Goal: Transaction & Acquisition: Purchase product/service

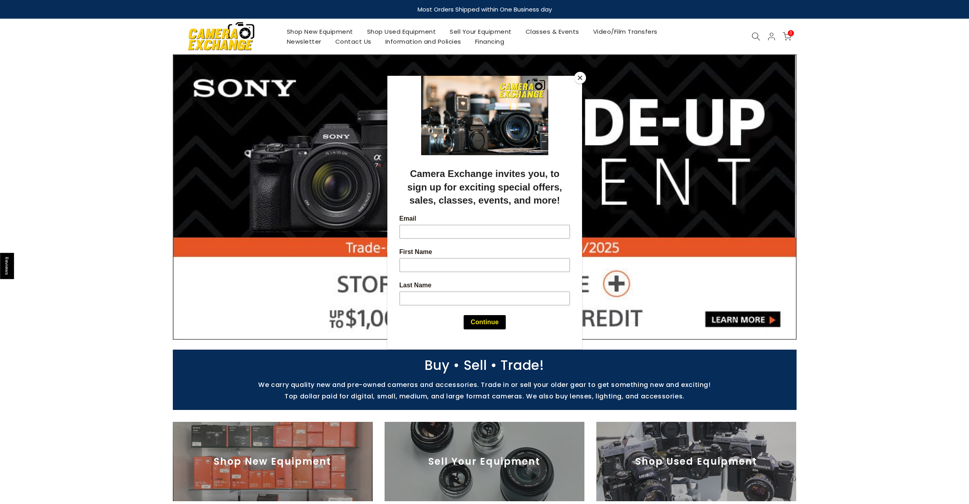
click at [575, 79] on button "Close" at bounding box center [580, 78] width 12 height 12
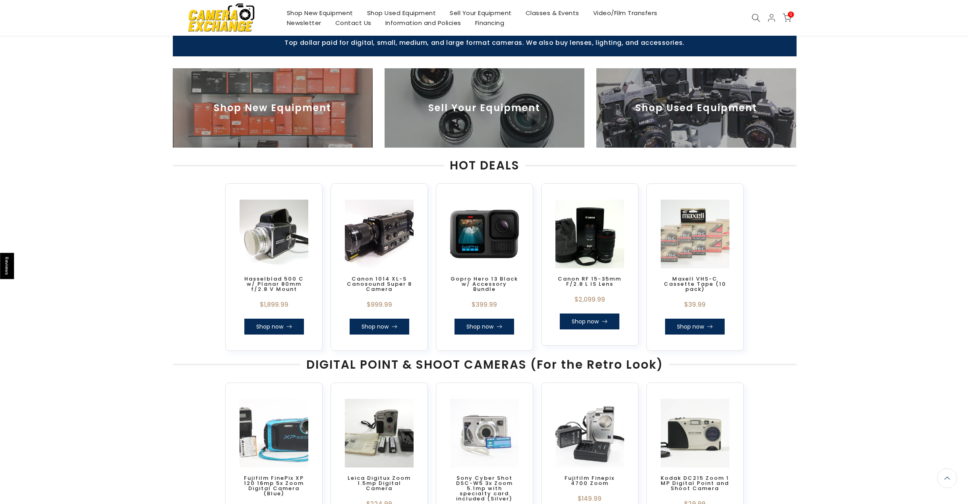
scroll to position [343, 0]
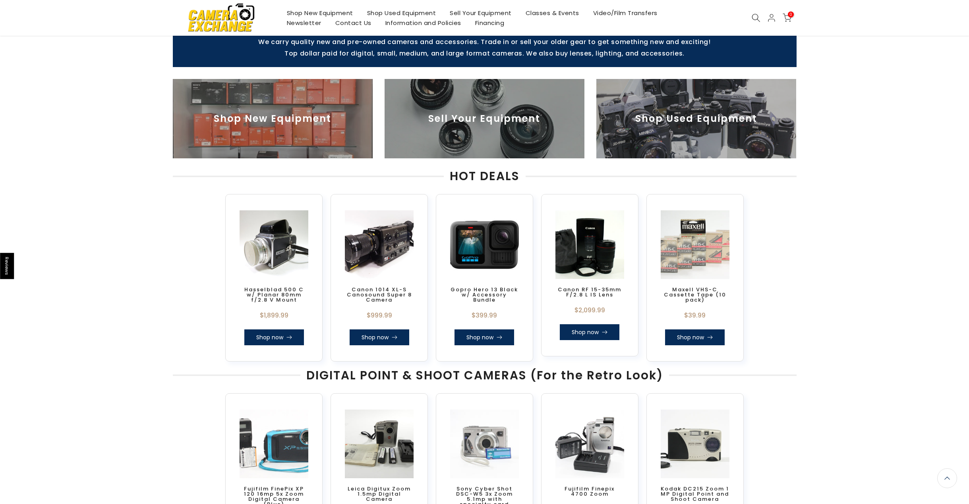
click at [757, 15] on icon at bounding box center [756, 18] width 9 height 9
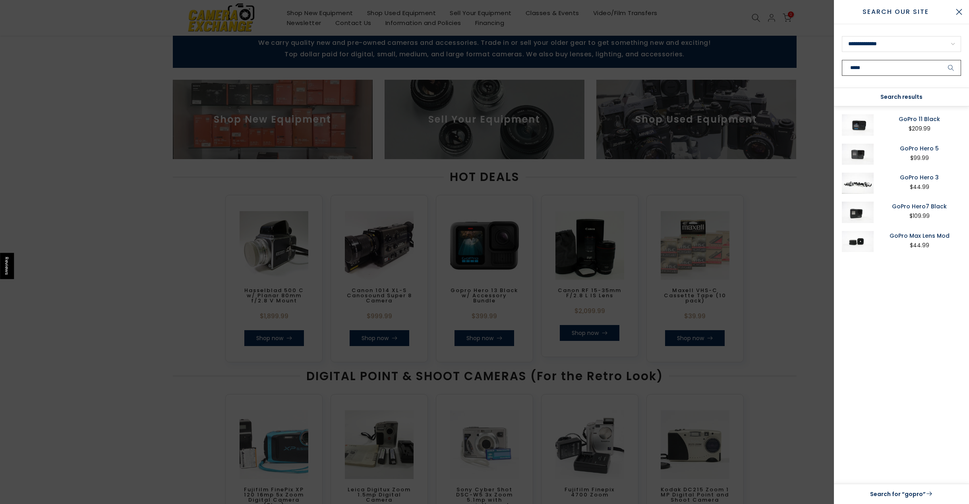
scroll to position [265, 0]
type input "*****"
click at [927, 124] on link "GoPro 11 Black" at bounding box center [918, 119] width 83 height 10
click at [75, 38] on div at bounding box center [484, 252] width 969 height 504
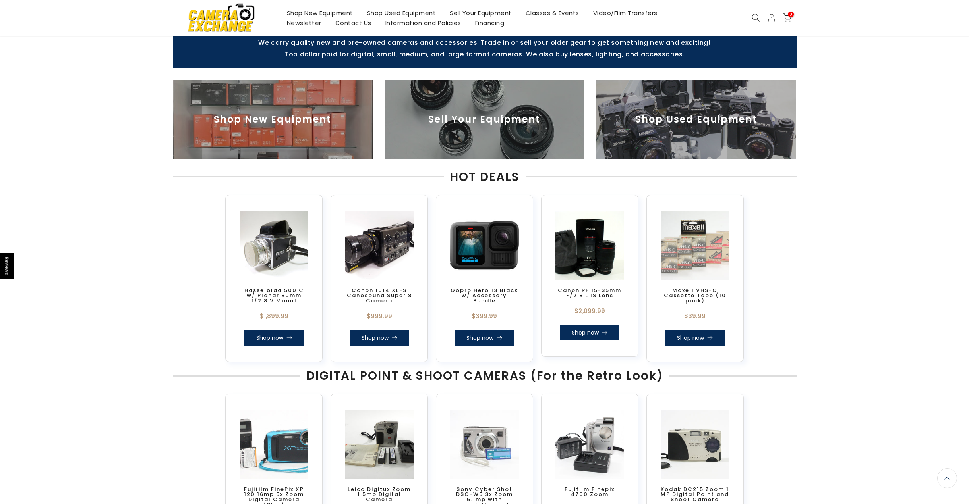
scroll to position [283, 0]
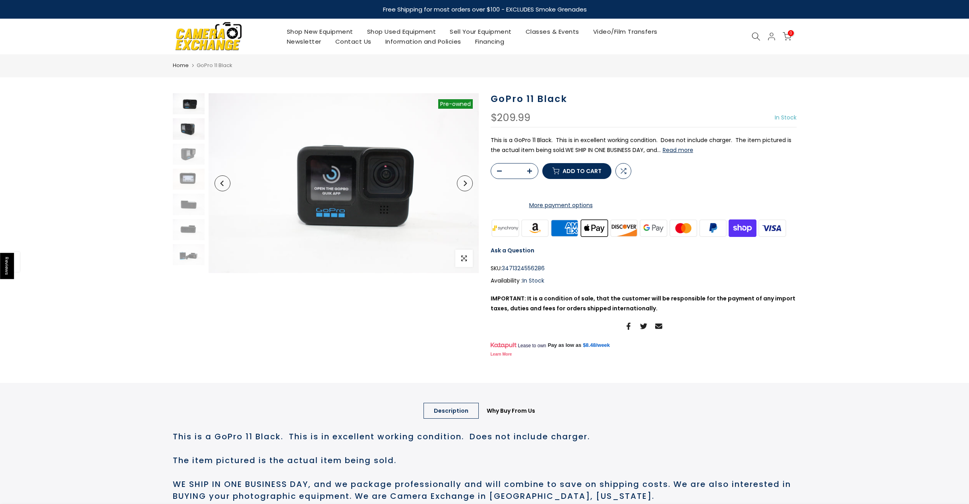
click at [185, 126] on img at bounding box center [189, 128] width 32 height 21
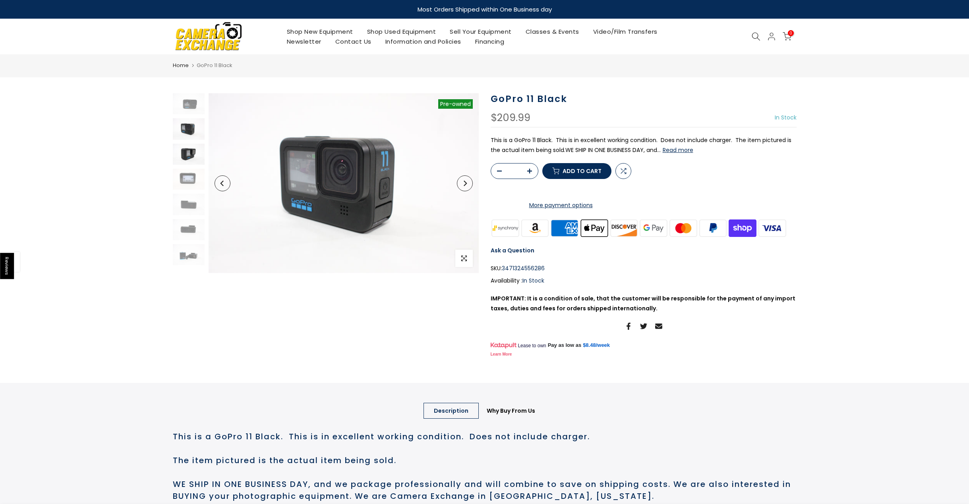
click at [184, 156] on img at bounding box center [189, 154] width 32 height 21
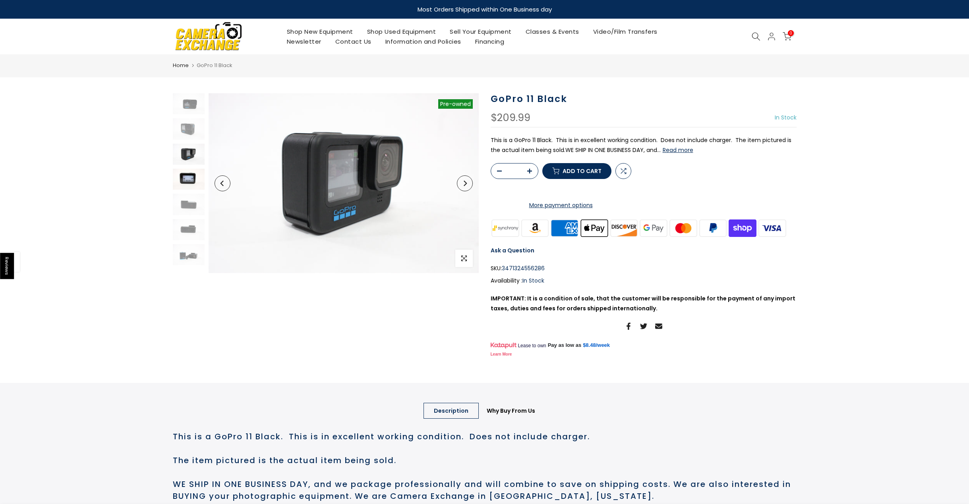
click at [186, 184] on img at bounding box center [189, 179] width 32 height 21
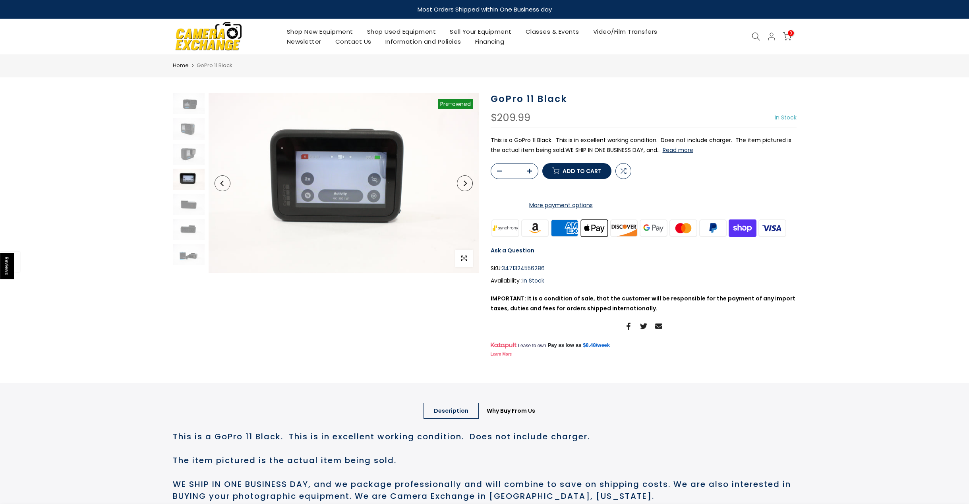
click at [187, 215] on div at bounding box center [189, 179] width 34 height 172
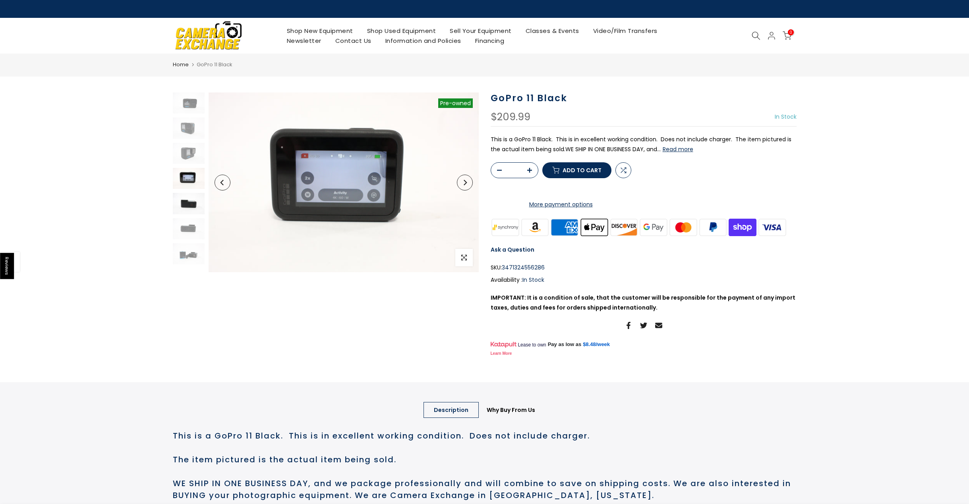
click at [189, 207] on img at bounding box center [189, 203] width 32 height 21
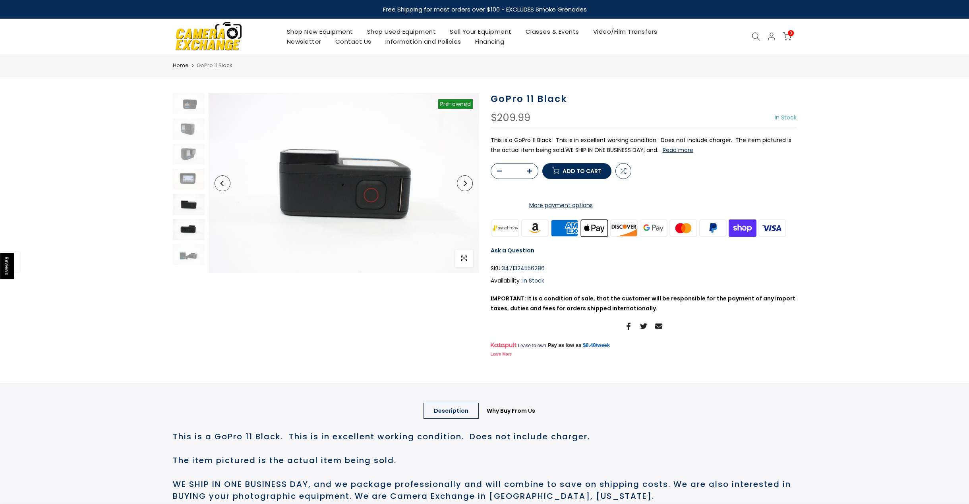
click at [188, 221] on img at bounding box center [189, 229] width 32 height 21
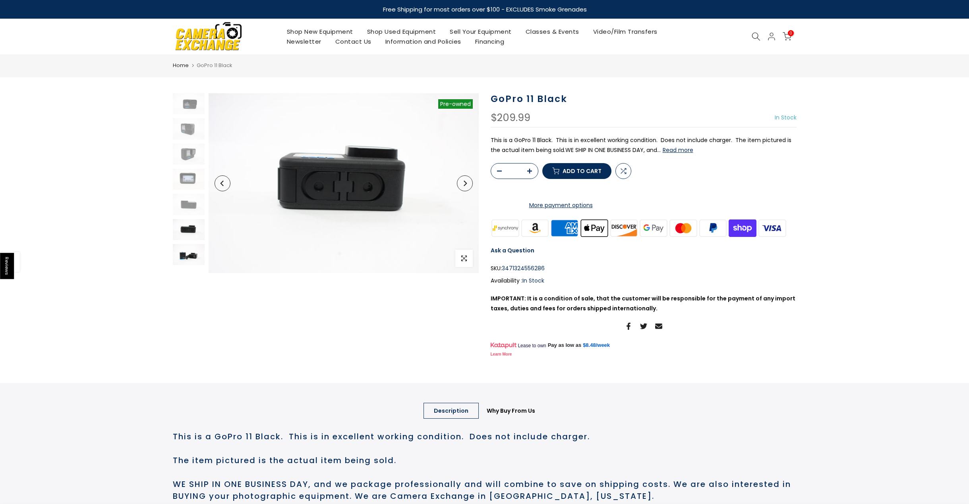
click at [191, 252] on img at bounding box center [189, 254] width 32 height 21
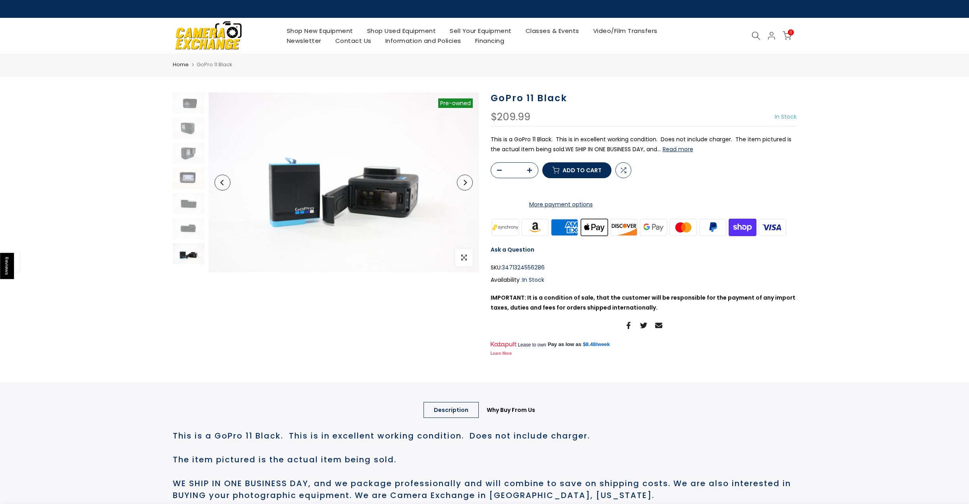
click at [682, 149] on button "Read more" at bounding box center [678, 149] width 31 height 7
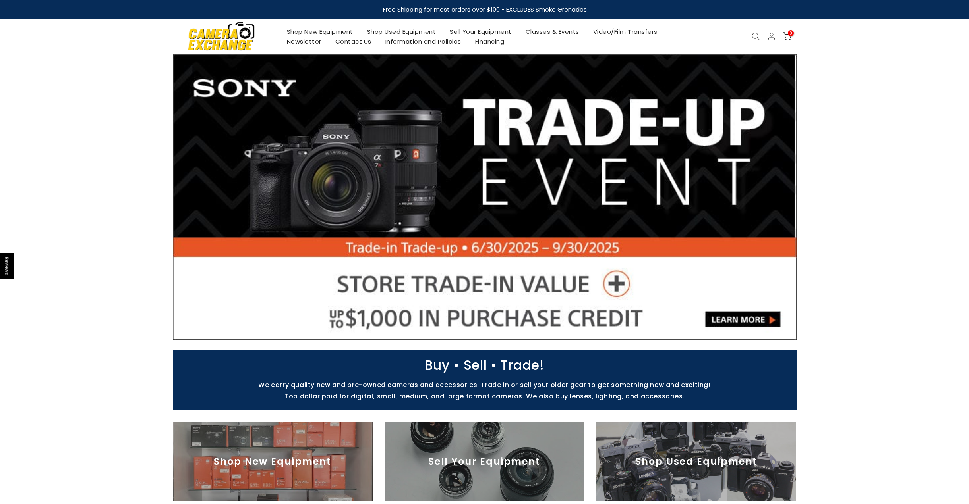
click at [388, 32] on link "Shop Used Equipment" at bounding box center [401, 32] width 83 height 10
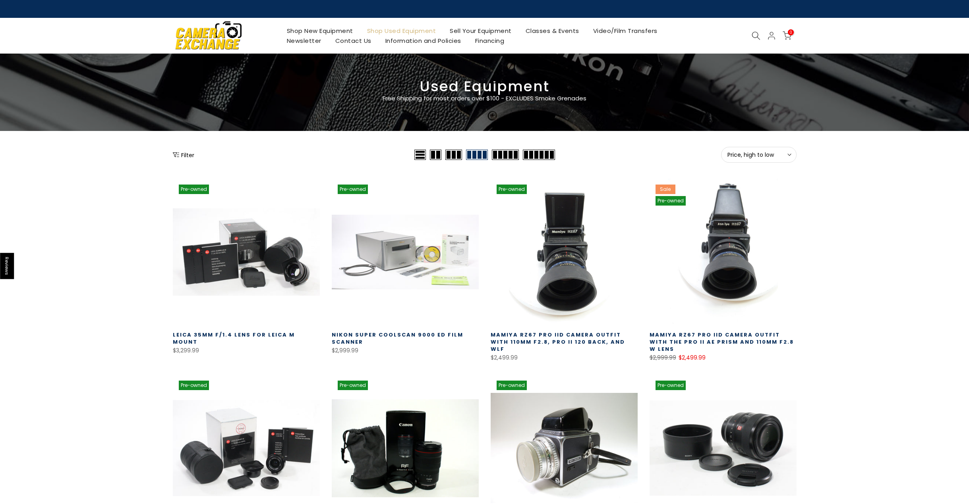
click at [192, 155] on button "Filter" at bounding box center [183, 155] width 21 height 8
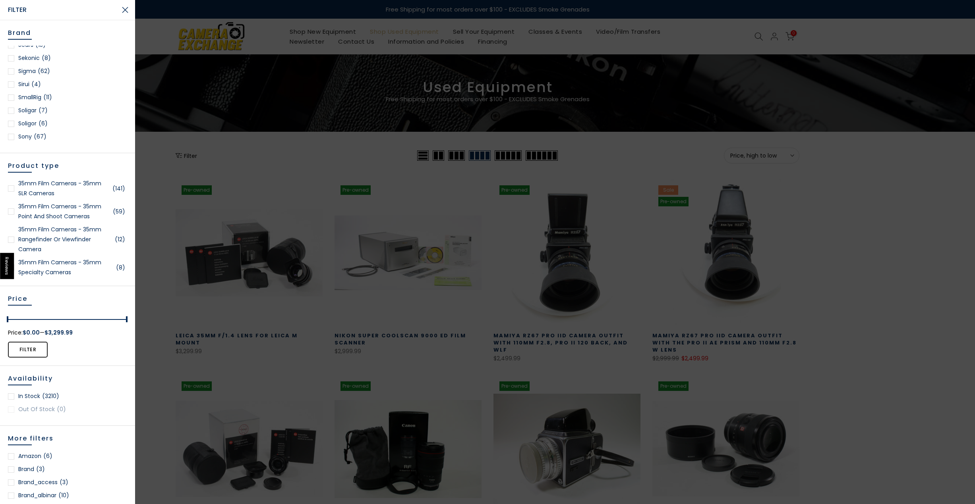
scroll to position [1033, 0]
click at [12, 120] on div at bounding box center [11, 119] width 6 height 6
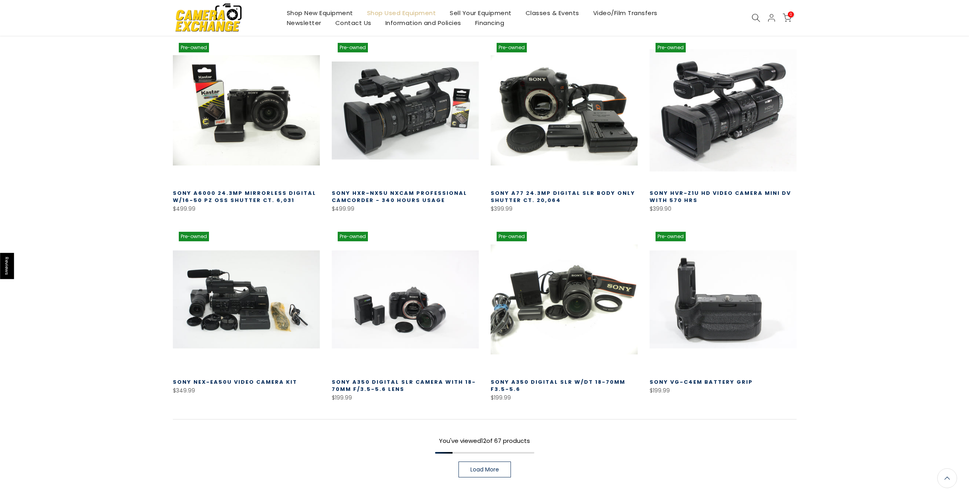
scroll to position [378, 0]
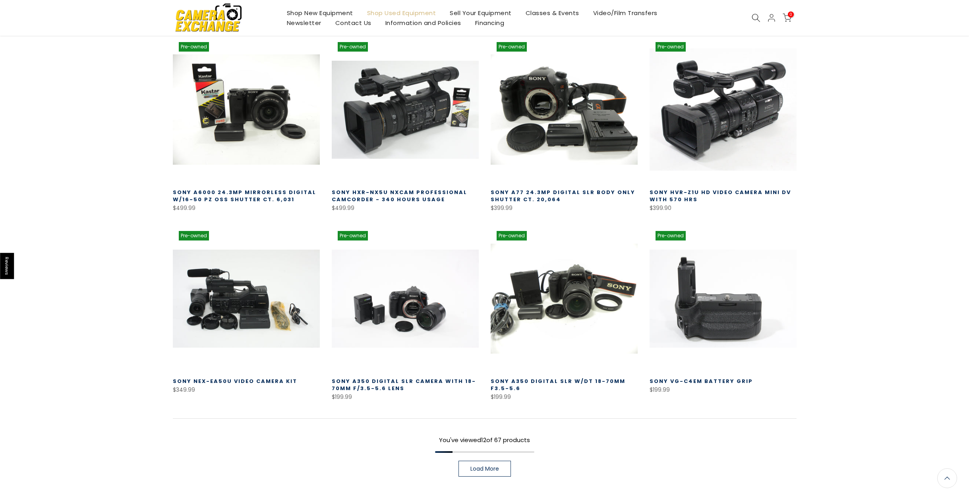
click at [492, 468] on span "Load More" at bounding box center [484, 469] width 29 height 6
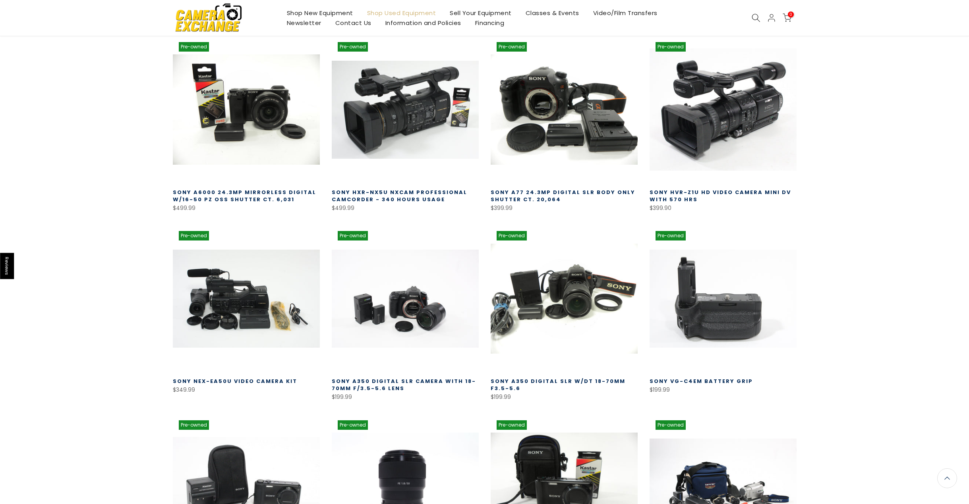
scroll to position [377, 0]
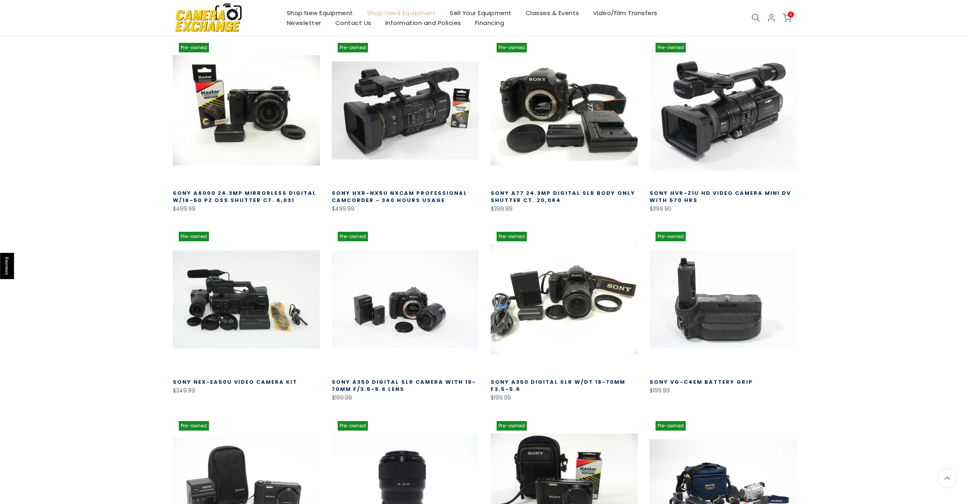
drag, startPoint x: 390, startPoint y: 295, endPoint x: 123, endPoint y: 196, distance: 285.4
click at [123, 196] on div "Filter Price, high to low Sort Sort by: Featured Best selling Alphabetically, A…" at bounding box center [484, 447] width 969 height 1354
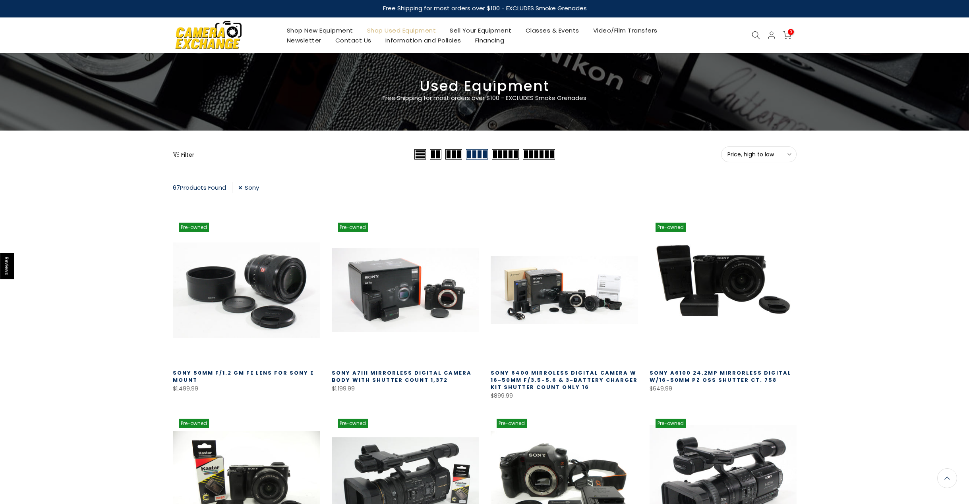
scroll to position [0, 0]
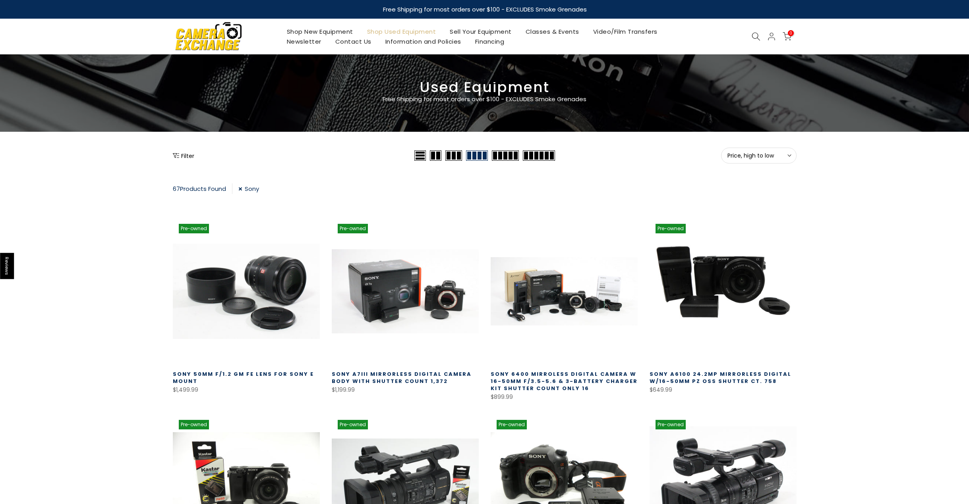
click at [740, 155] on span "Price, high to low" at bounding box center [758, 155] width 63 height 7
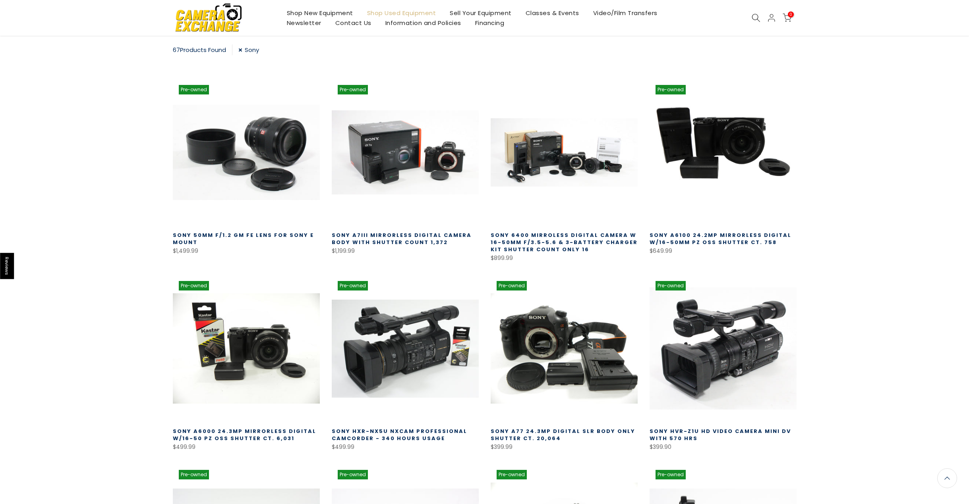
scroll to position [298, 0]
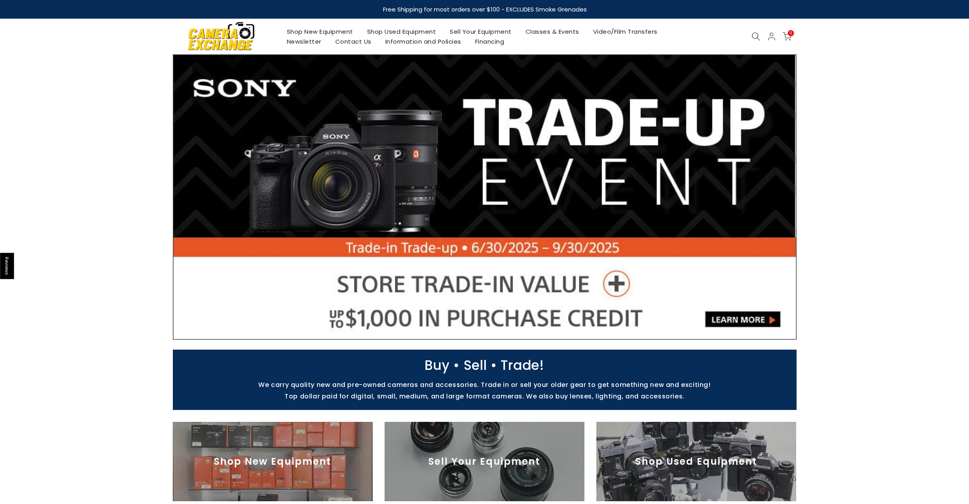
click at [753, 37] on icon at bounding box center [756, 36] width 9 height 9
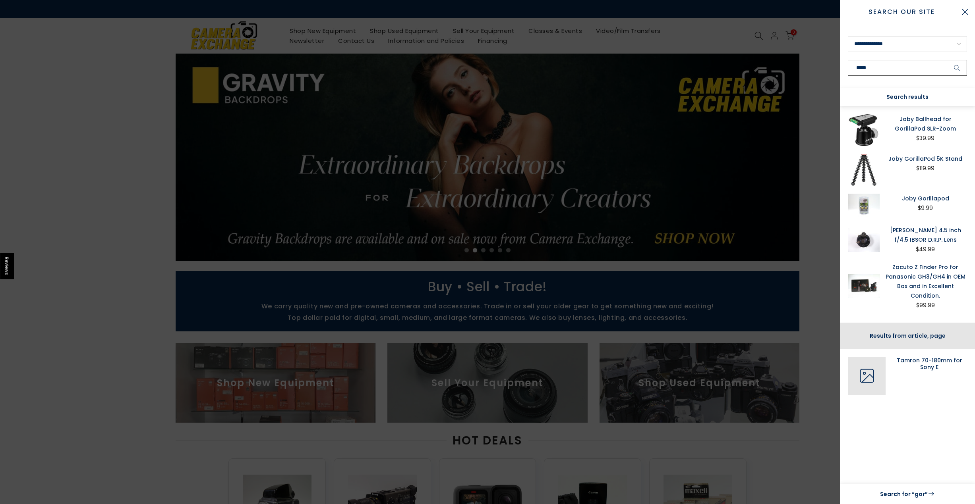
type input "*****"
click at [947, 60] on button "submit" at bounding box center [957, 68] width 20 height 16
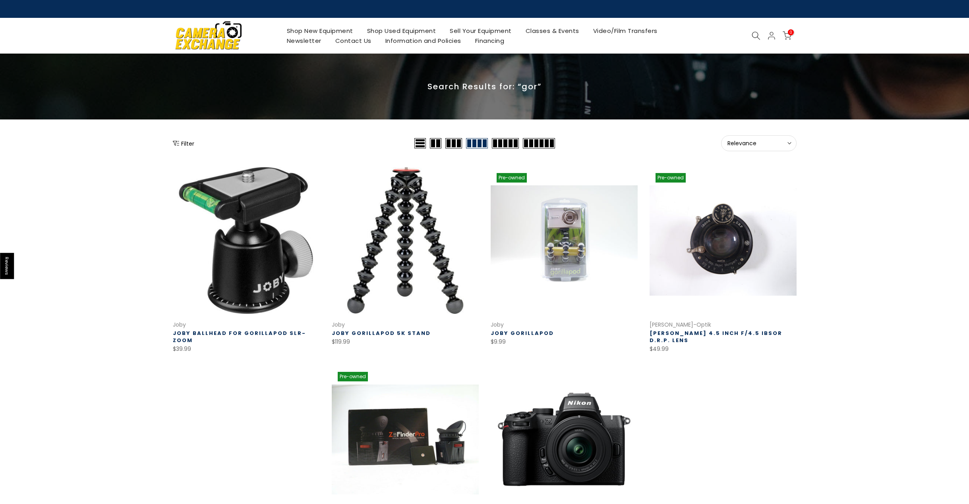
click at [755, 37] on icon at bounding box center [756, 35] width 9 height 9
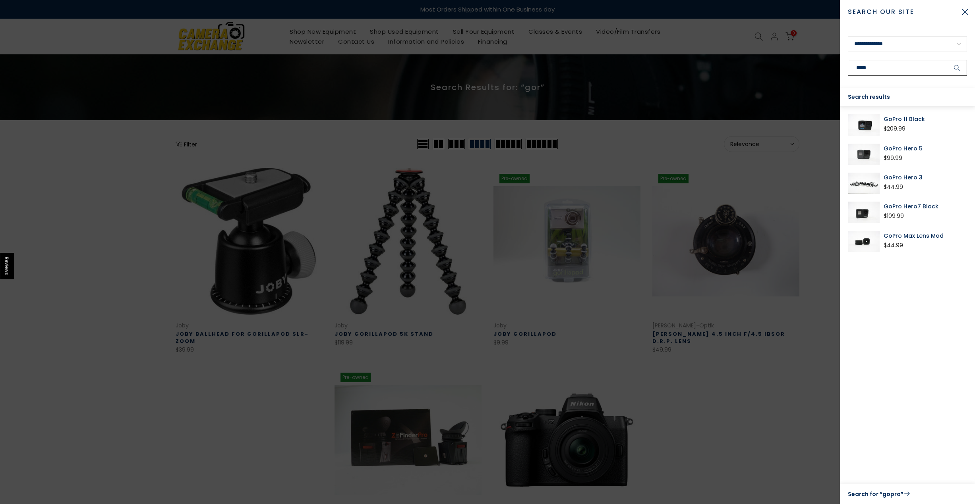
type input "*****"
click at [947, 60] on button "submit" at bounding box center [957, 68] width 20 height 16
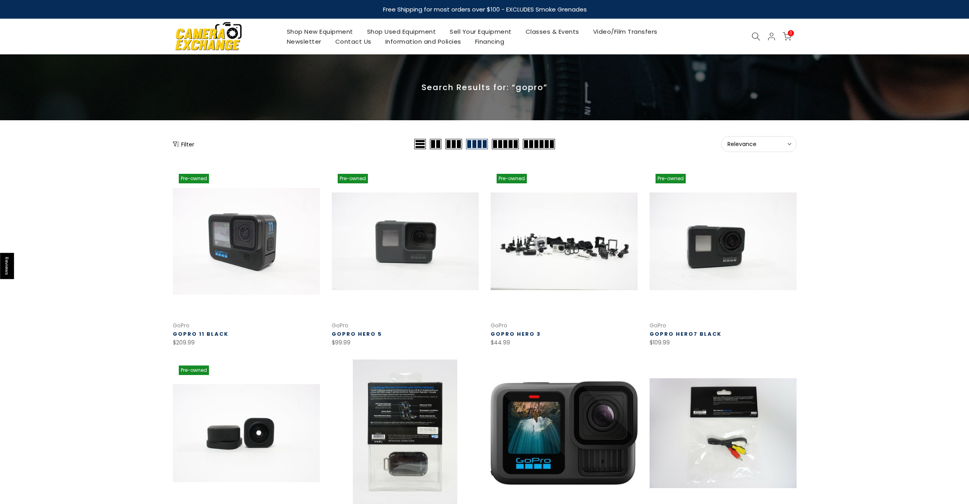
click at [239, 212] on link at bounding box center [246, 241] width 147 height 147
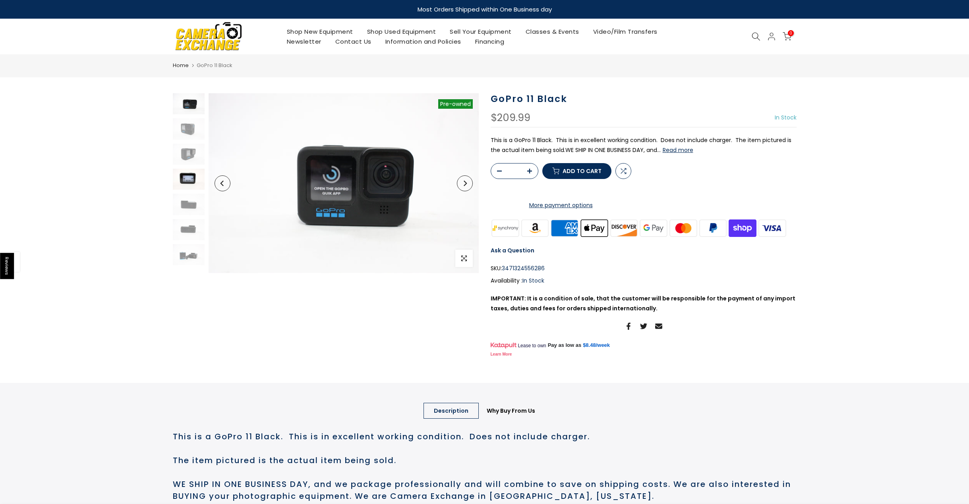
click at [188, 180] on img at bounding box center [189, 179] width 32 height 21
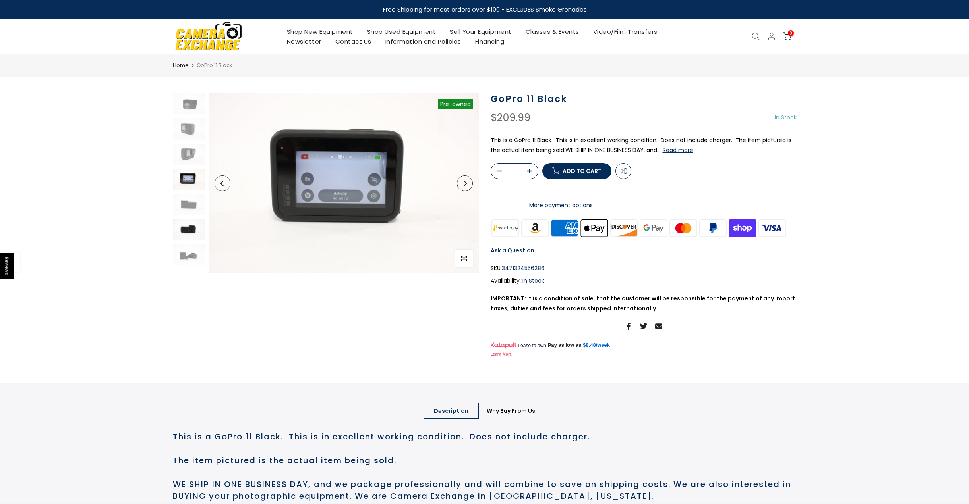
click at [189, 227] on img at bounding box center [189, 229] width 32 height 21
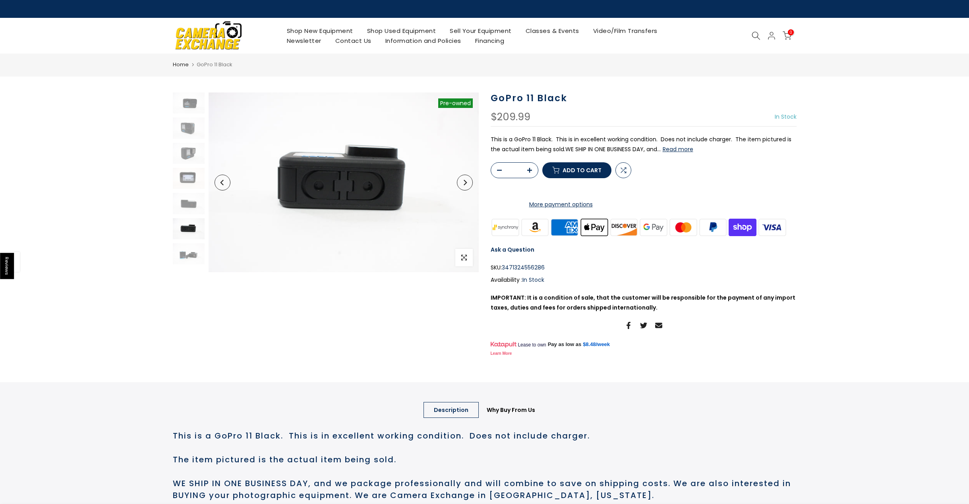
click at [686, 149] on button "Read more" at bounding box center [678, 149] width 31 height 7
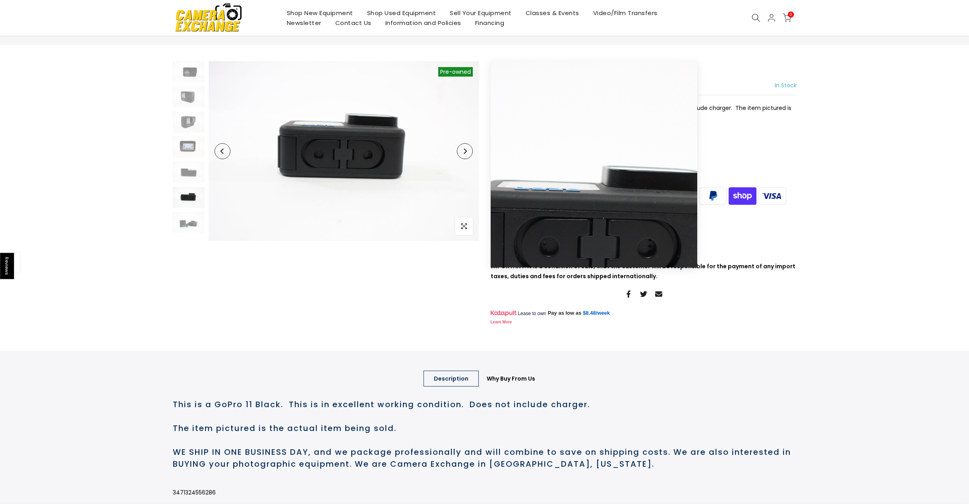
scroll to position [31, 0]
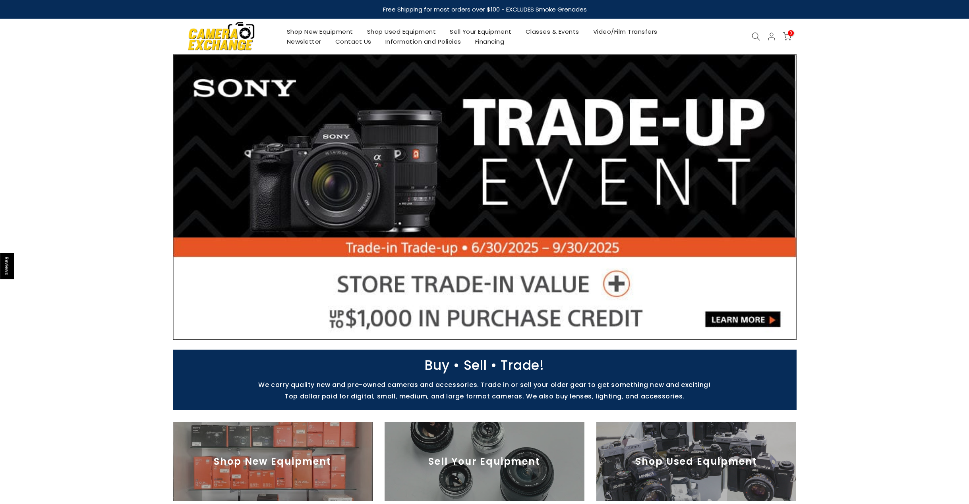
click at [759, 35] on icon at bounding box center [756, 36] width 9 height 9
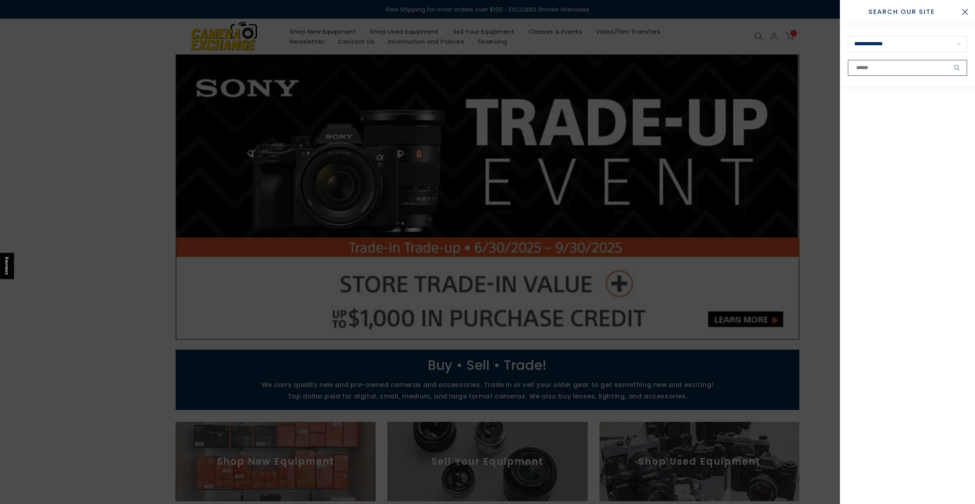
click at [885, 63] on input "text" at bounding box center [907, 68] width 119 height 16
type input "*****"
click at [947, 60] on button "submit" at bounding box center [957, 68] width 20 height 16
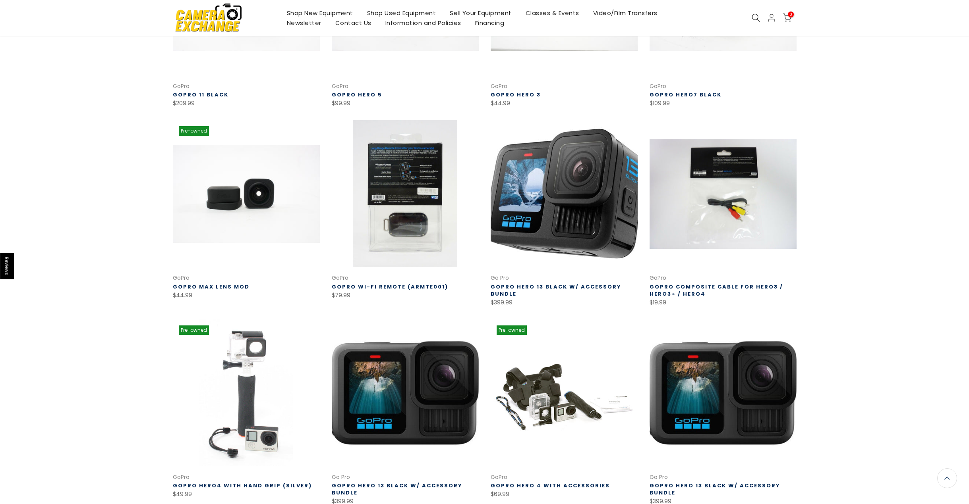
scroll to position [279, 0]
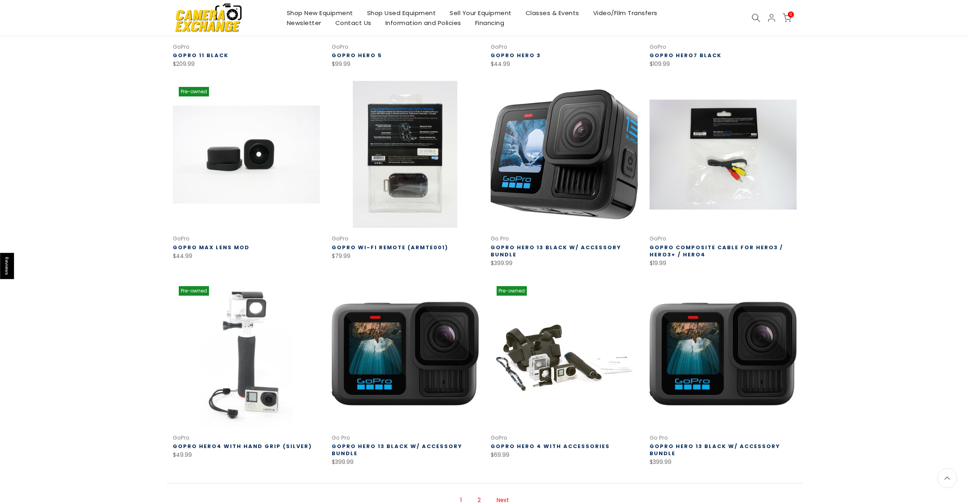
click at [559, 174] on link at bounding box center [564, 154] width 147 height 147
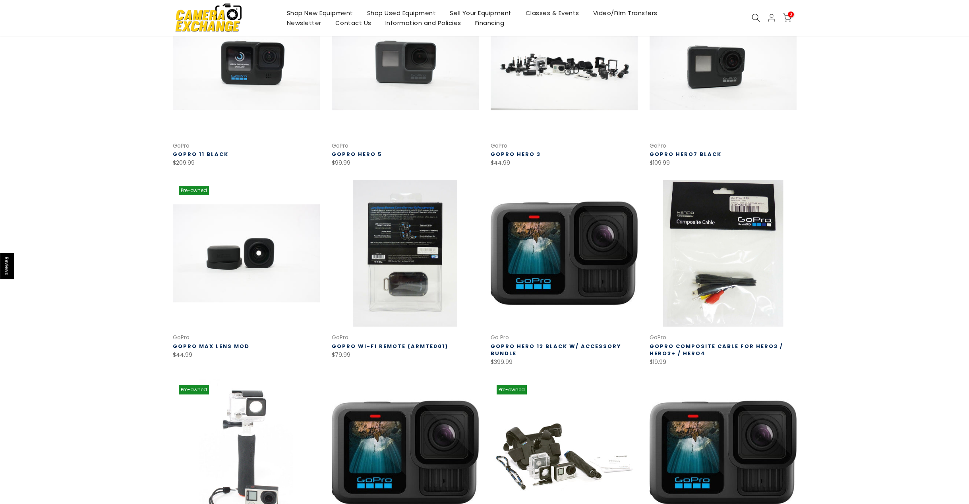
scroll to position [199, 0]
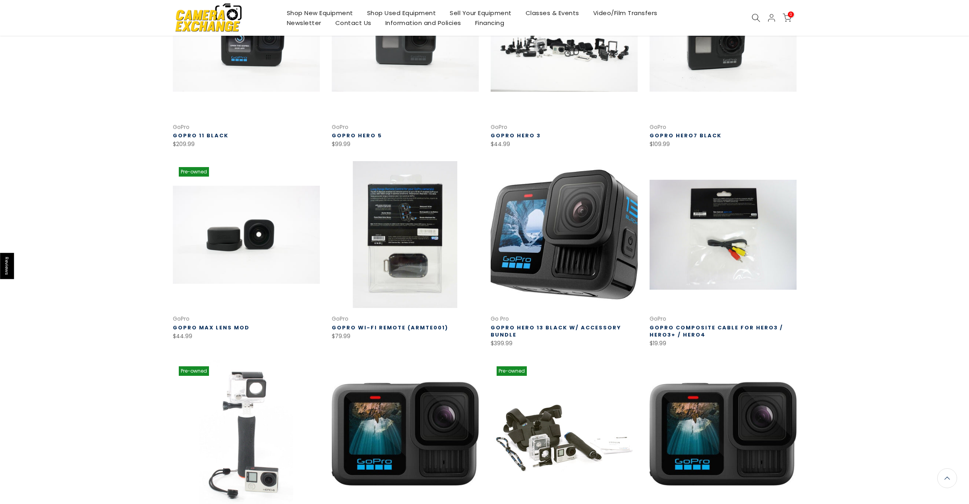
click at [563, 238] on link at bounding box center [564, 234] width 147 height 147
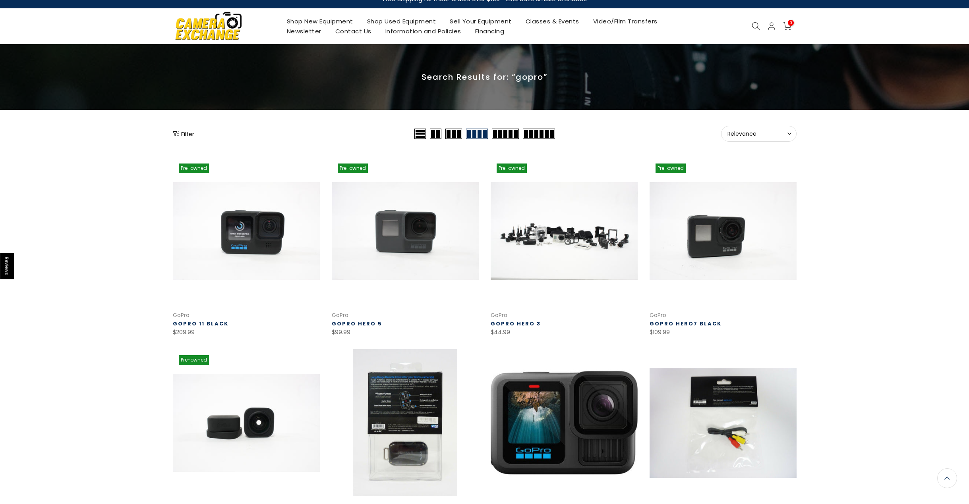
scroll to position [0, 0]
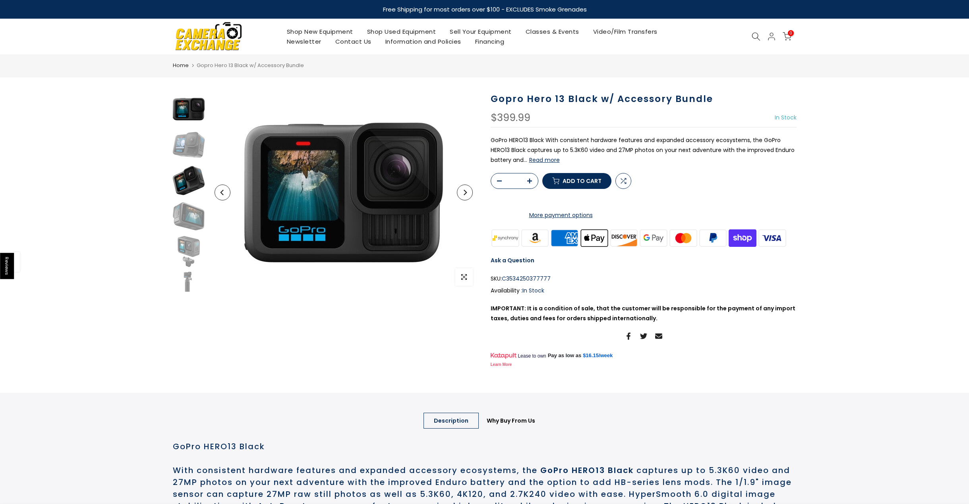
click at [184, 178] on img at bounding box center [189, 181] width 32 height 32
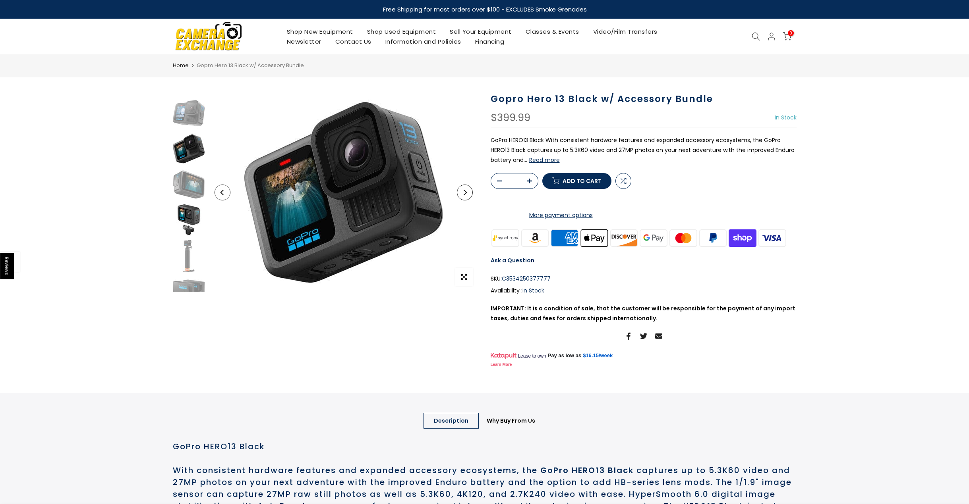
click at [193, 217] on img at bounding box center [189, 221] width 32 height 32
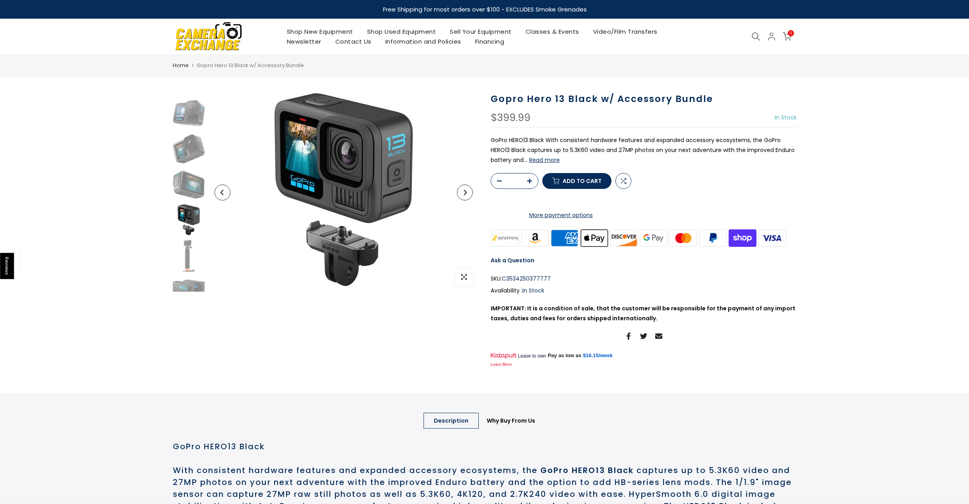
scroll to position [83, 0]
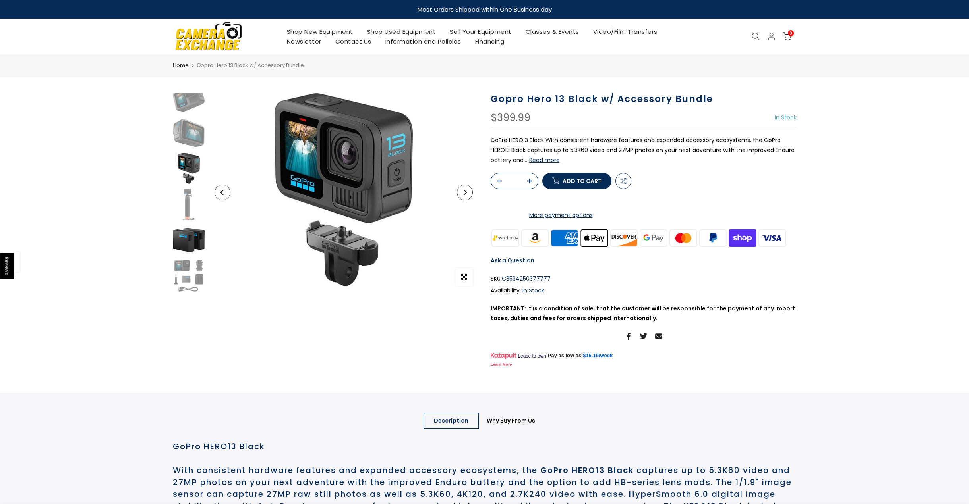
click at [197, 238] on img at bounding box center [189, 240] width 32 height 32
